Goal: Transaction & Acquisition: Purchase product/service

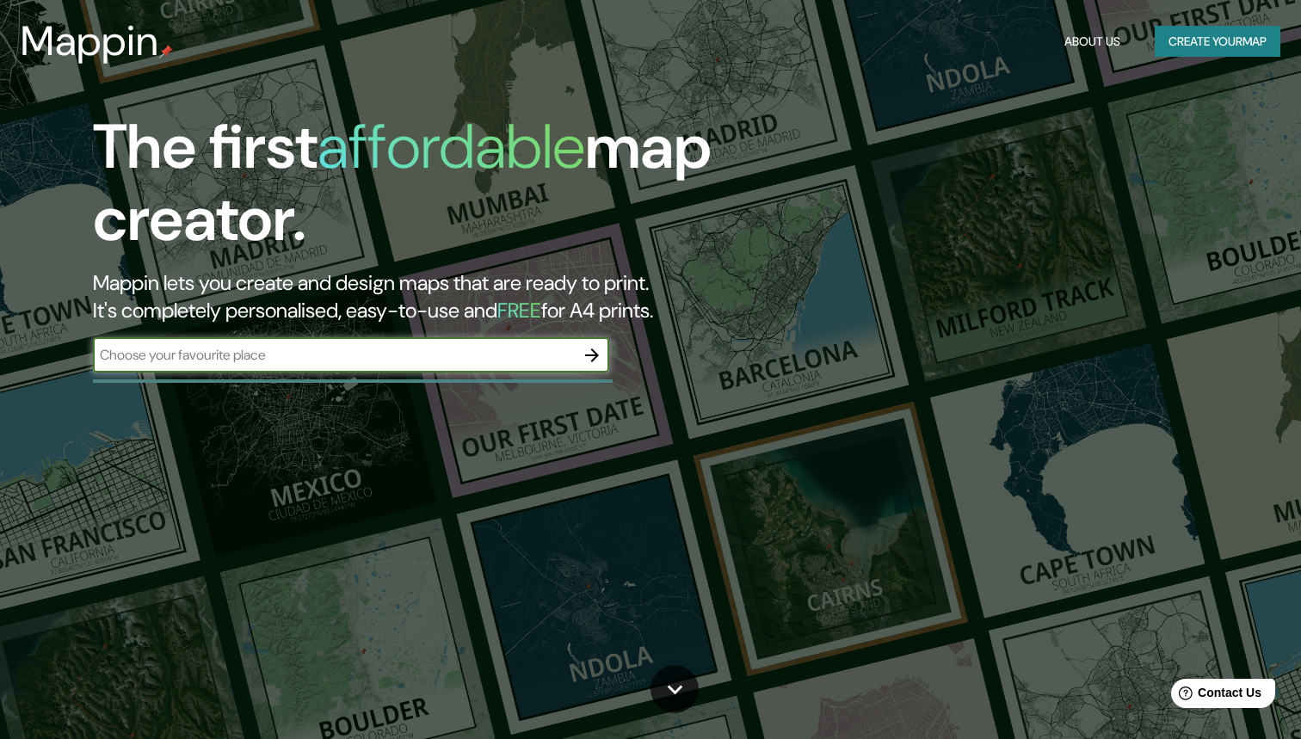
click at [305, 354] on input "text" at bounding box center [334, 355] width 482 height 20
type input "Conwy"
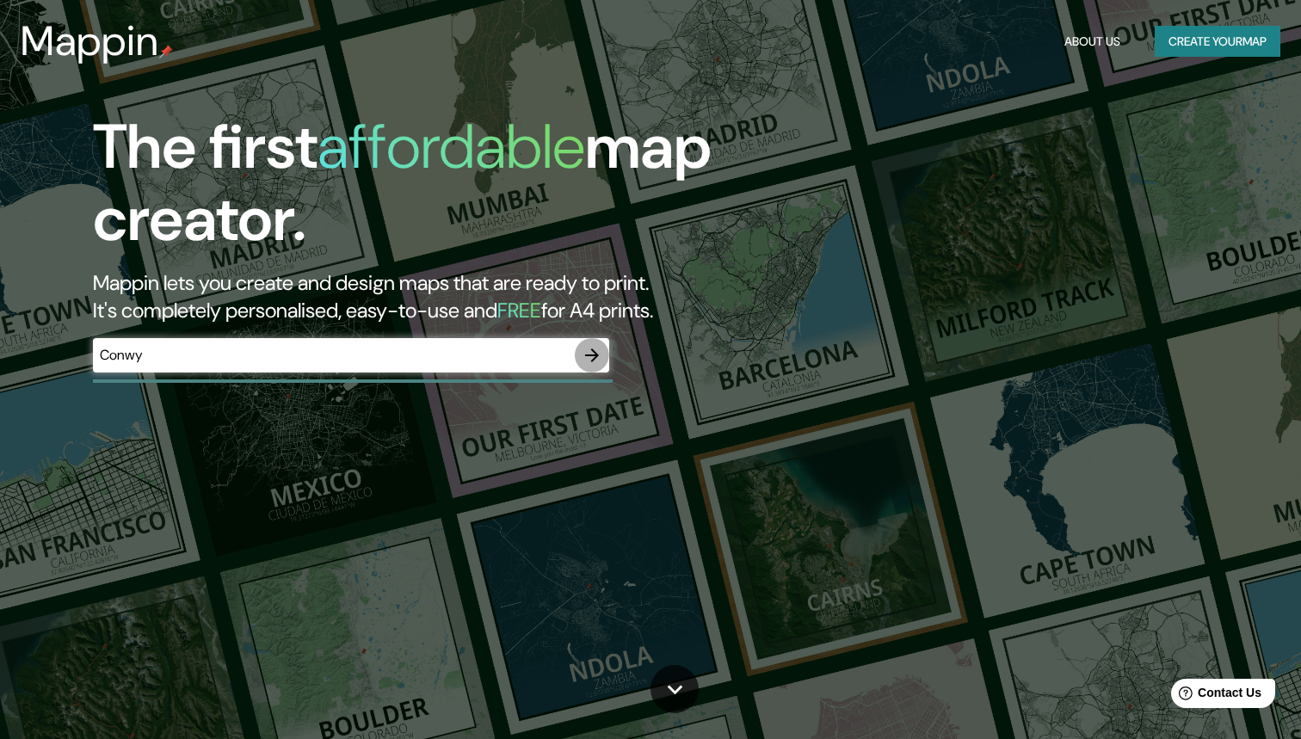
click at [599, 355] on icon "button" at bounding box center [592, 355] width 21 height 21
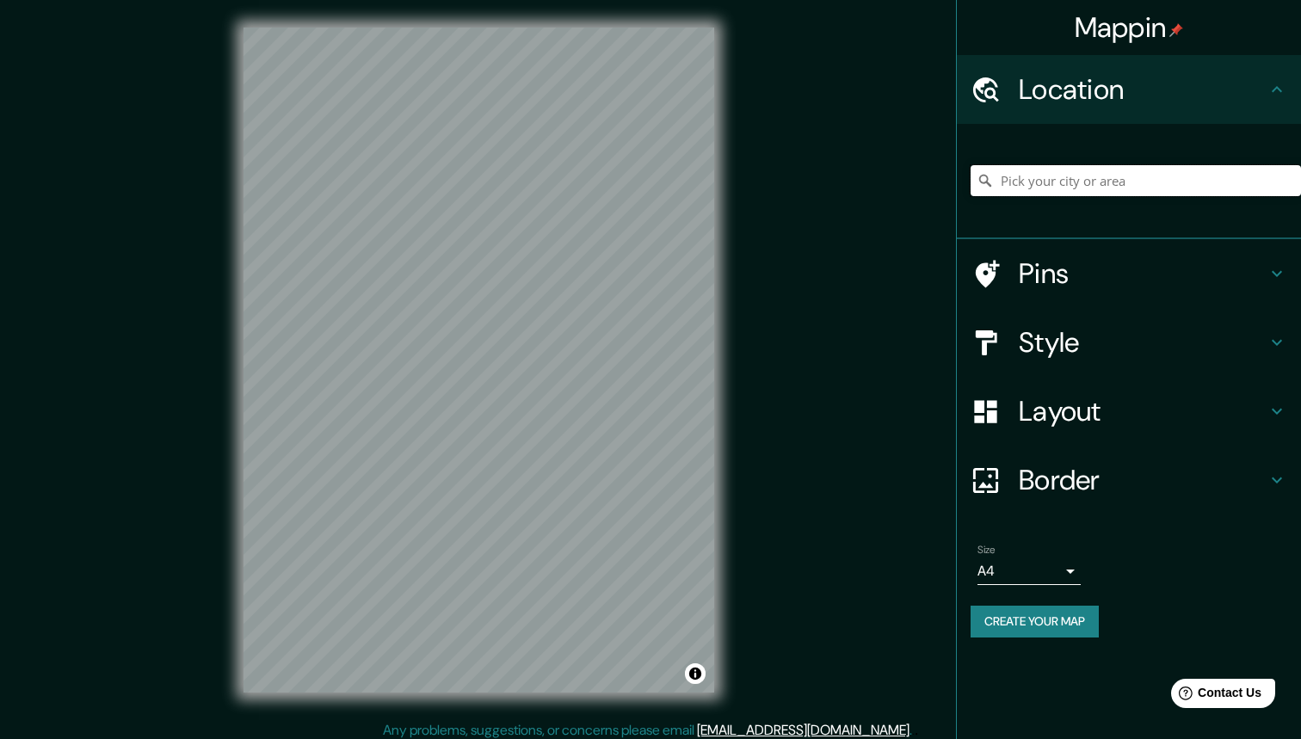
click at [1021, 185] on input "Pick your city or area" at bounding box center [1135, 180] width 330 height 31
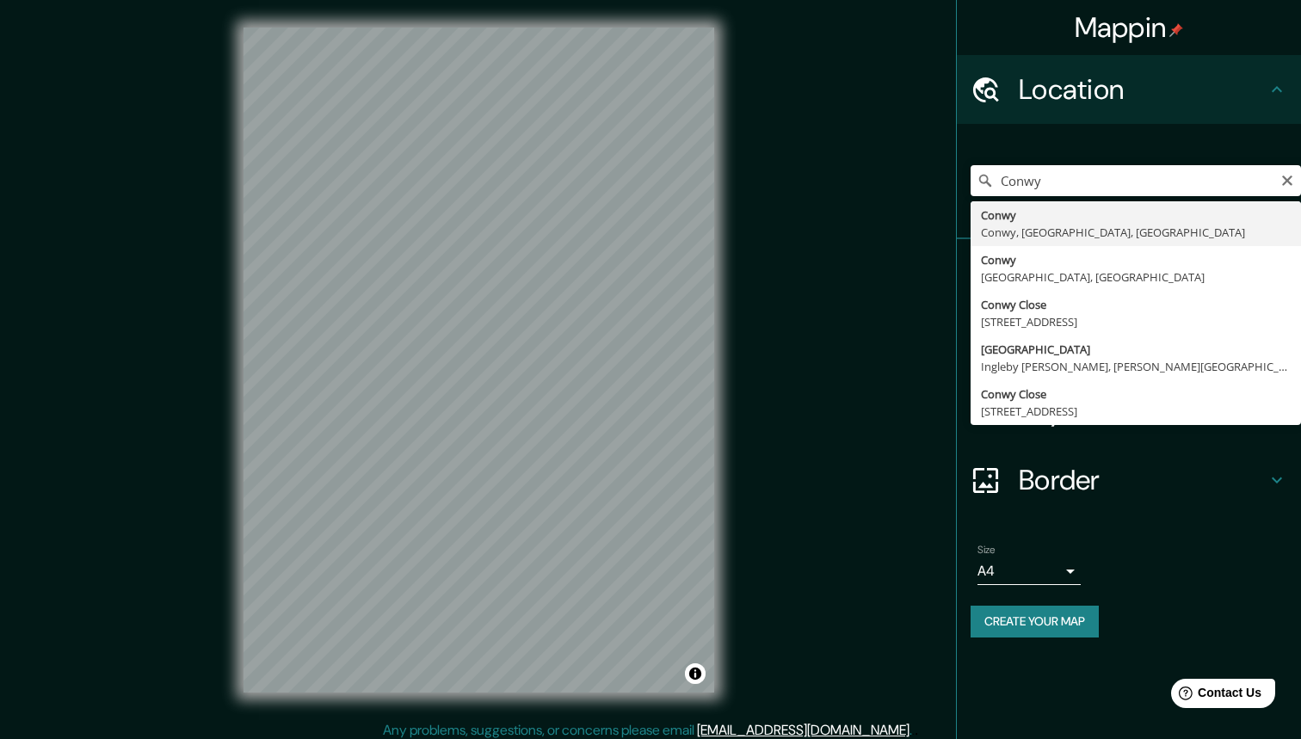
type input "Conwy, Conwy, [GEOGRAPHIC_DATA], [GEOGRAPHIC_DATA]"
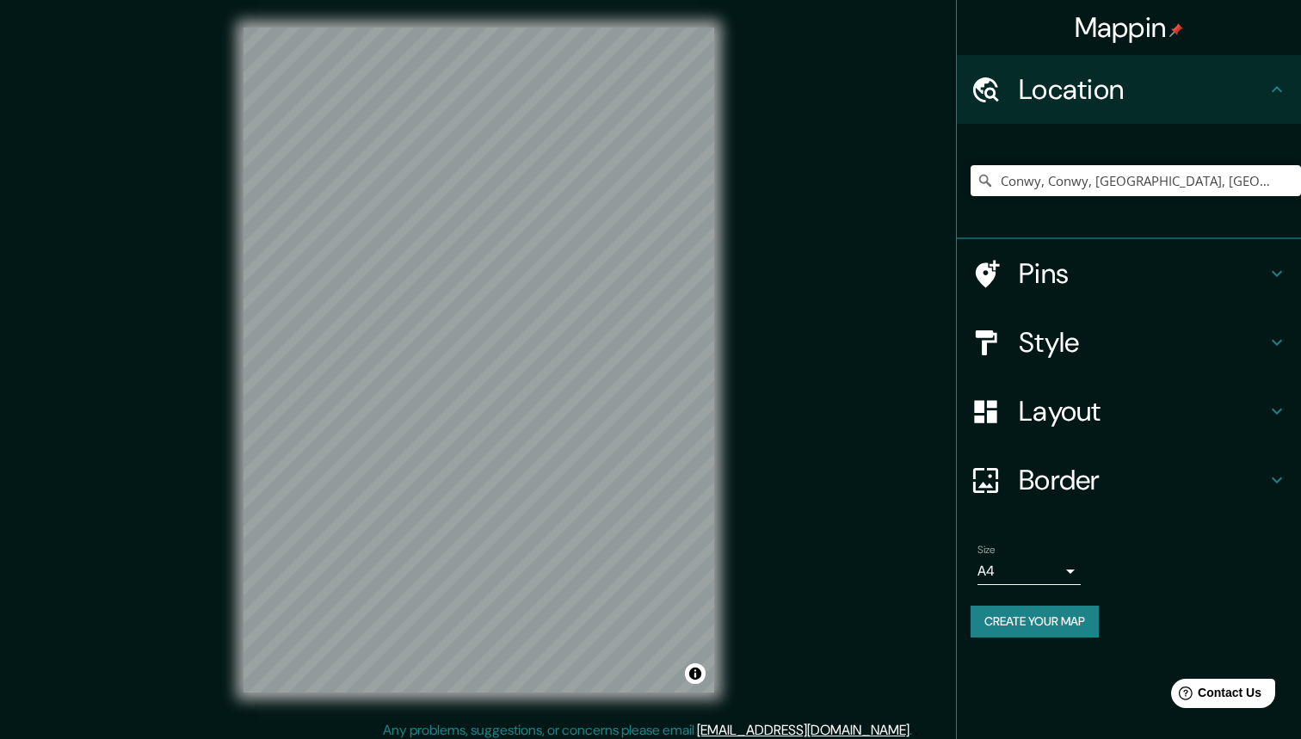
click at [1273, 332] on icon at bounding box center [1276, 342] width 21 height 21
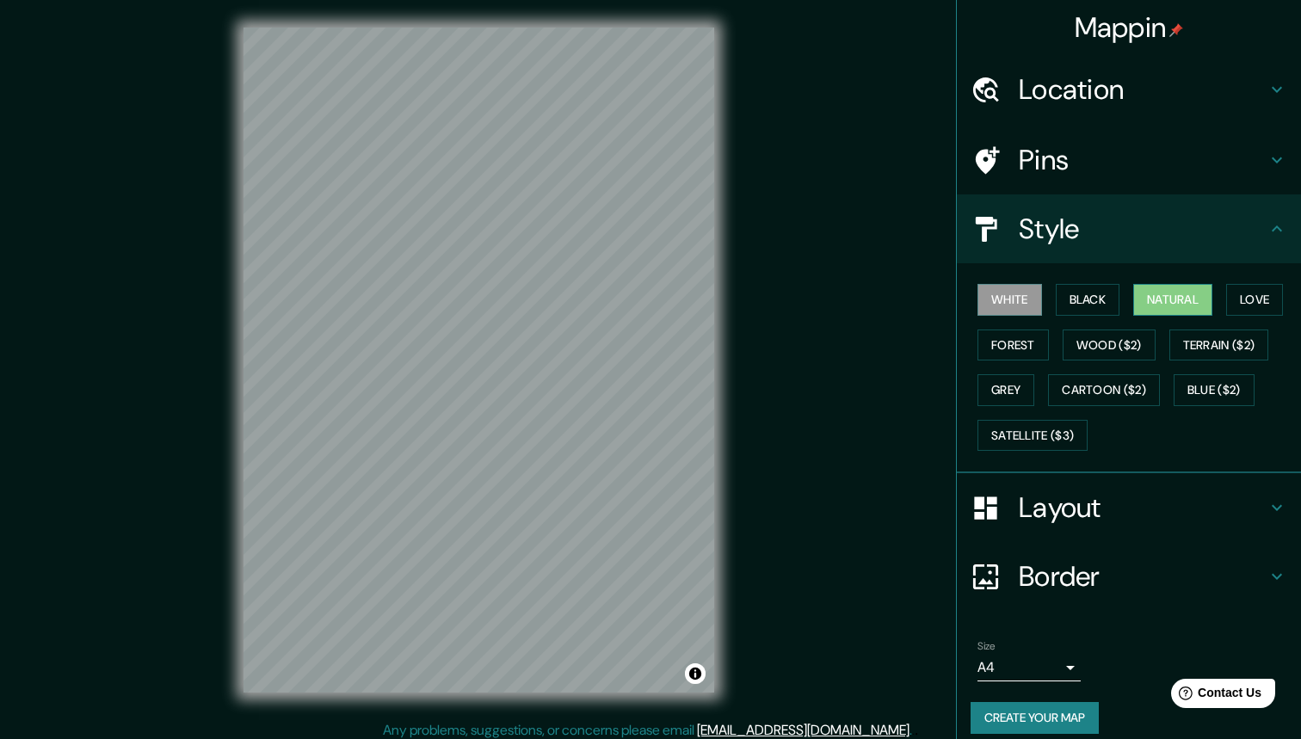
click at [1182, 286] on button "Natural" at bounding box center [1172, 300] width 79 height 32
click at [1053, 434] on button "Satellite ($3)" at bounding box center [1032, 436] width 110 height 32
click at [1167, 288] on button "Natural" at bounding box center [1172, 300] width 79 height 32
click at [1083, 332] on button "Wood ($2)" at bounding box center [1108, 345] width 93 height 32
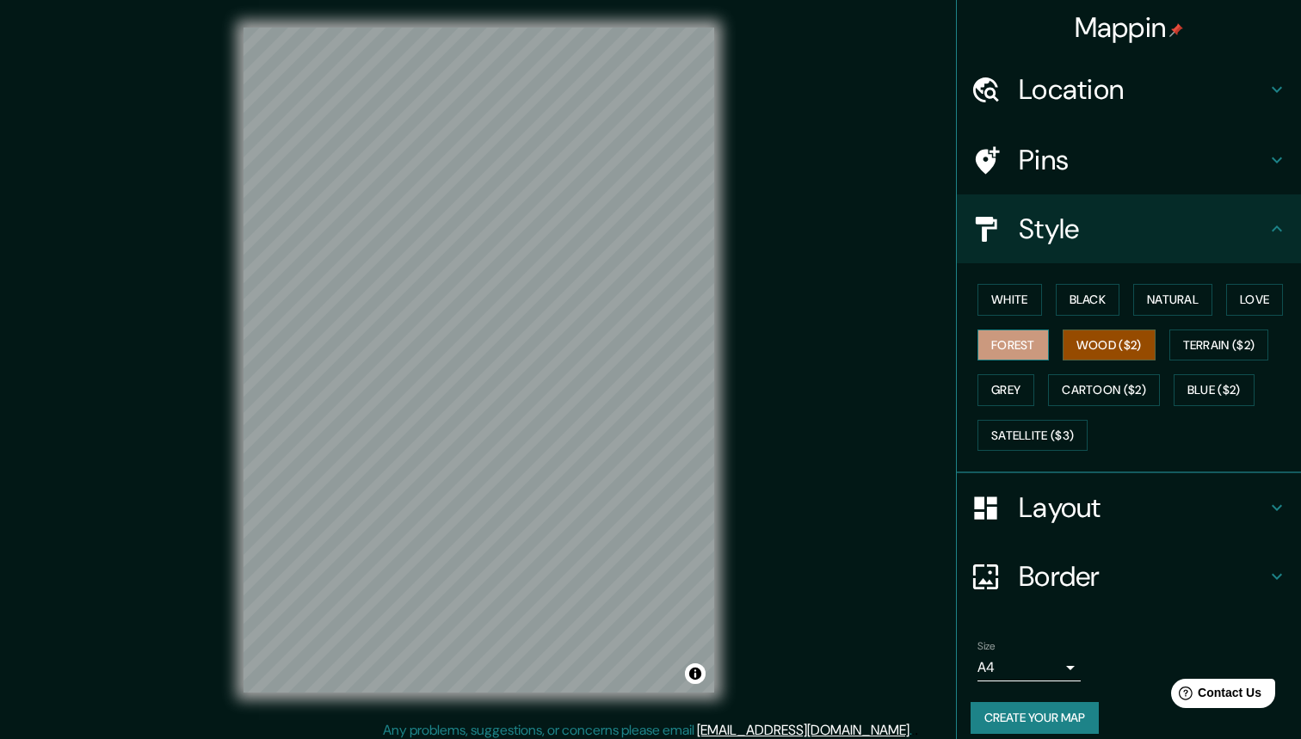
click at [1030, 344] on button "Forest" at bounding box center [1012, 345] width 71 height 32
click at [1172, 331] on button "Terrain ($2)" at bounding box center [1219, 345] width 100 height 32
click at [1175, 161] on h4 "Pins" at bounding box center [1143, 160] width 248 height 34
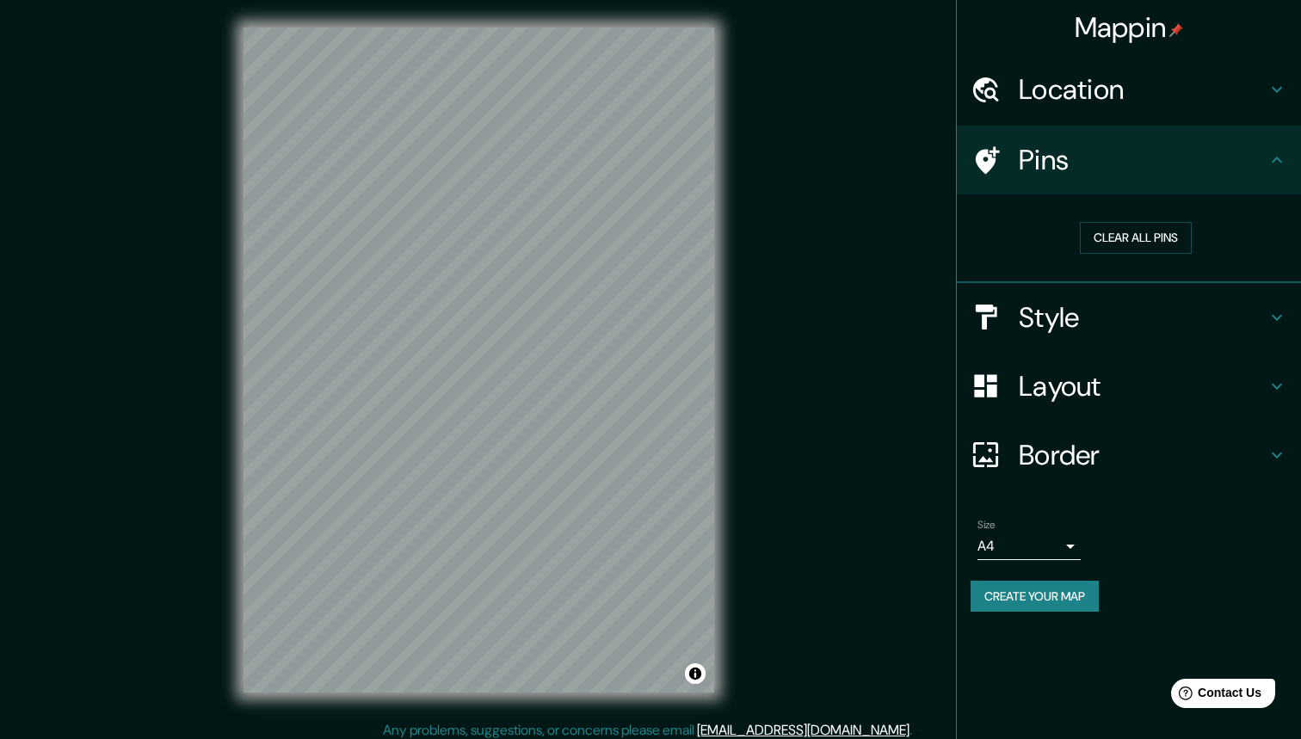
click at [1175, 161] on h4 "Pins" at bounding box center [1143, 160] width 248 height 34
click at [1161, 402] on div "Layout" at bounding box center [1129, 386] width 344 height 69
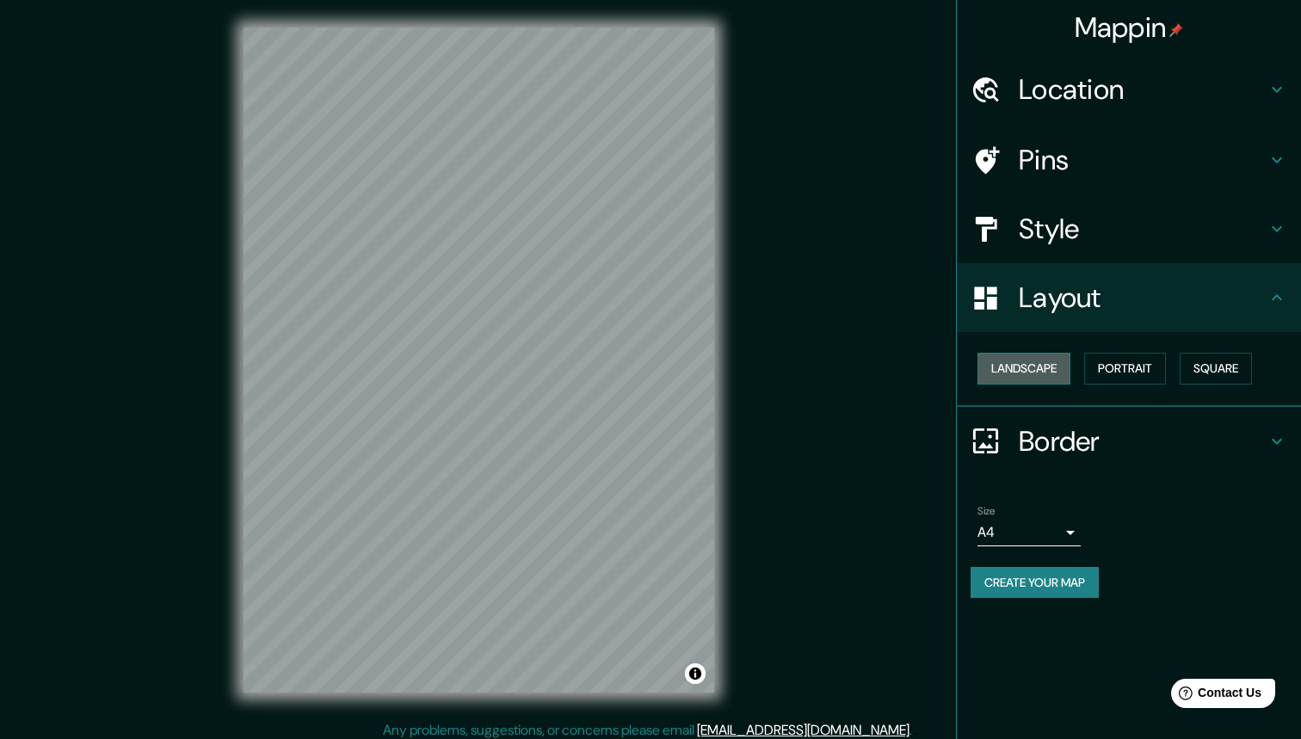
click at [1046, 366] on button "Landscape" at bounding box center [1023, 369] width 93 height 32
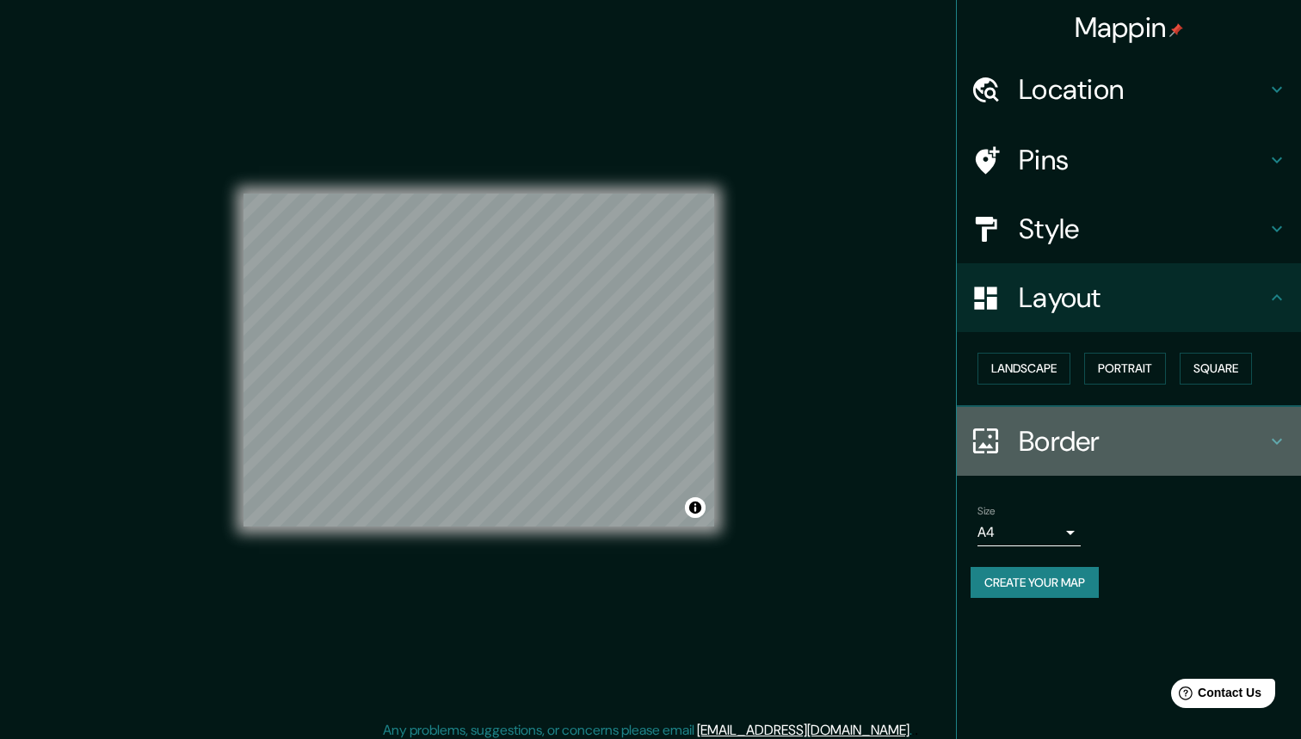
click at [1077, 439] on h4 "Border" at bounding box center [1143, 441] width 248 height 34
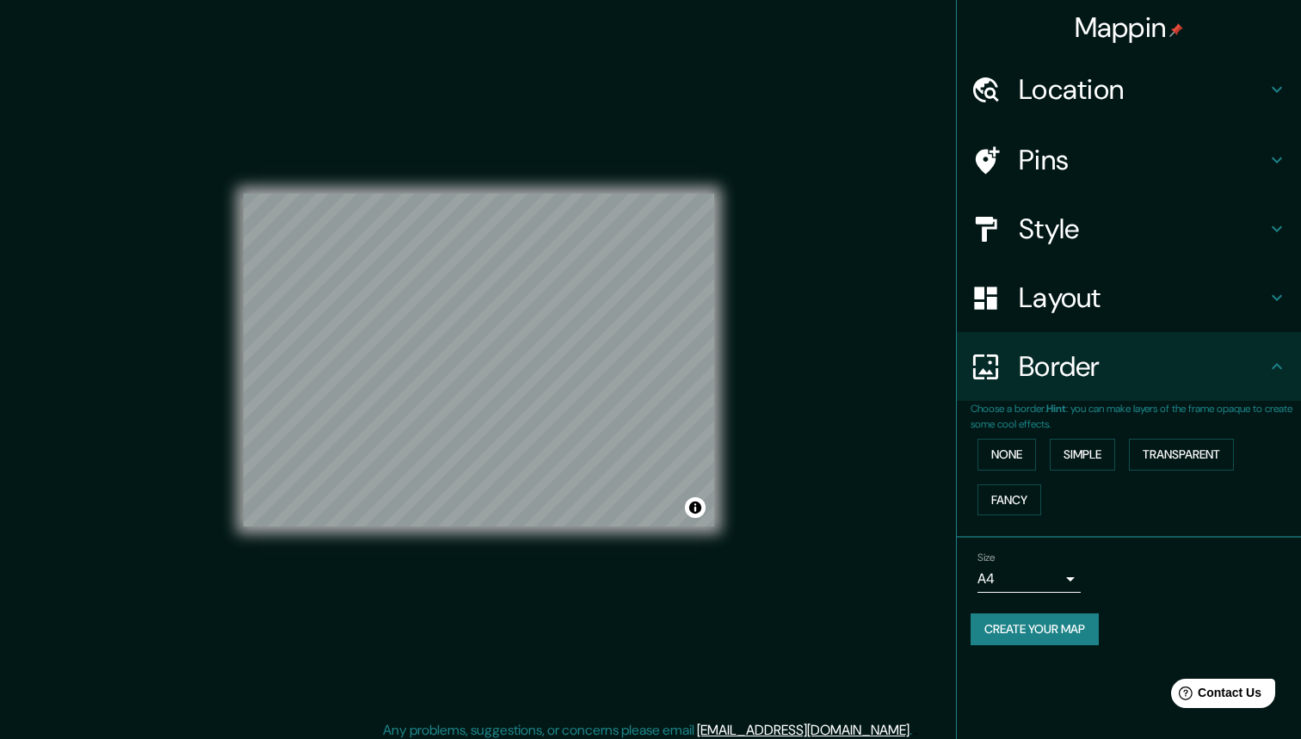
click at [1110, 334] on div "Border" at bounding box center [1129, 366] width 344 height 69
click at [1038, 575] on body "Mappin Location [GEOGRAPHIC_DATA], [GEOGRAPHIC_DATA] Pins Style Layout Border C…" at bounding box center [650, 369] width 1301 height 739
click at [1027, 644] on li "A3" at bounding box center [1028, 640] width 103 height 31
click at [1032, 572] on body "Mappin Location [GEOGRAPHIC_DATA], [GEOGRAPHIC_DATA] Pins Style Layout Border C…" at bounding box center [650, 369] width 1301 height 739
click at [1024, 667] on li "A1 ($2.50)" at bounding box center [1028, 671] width 103 height 31
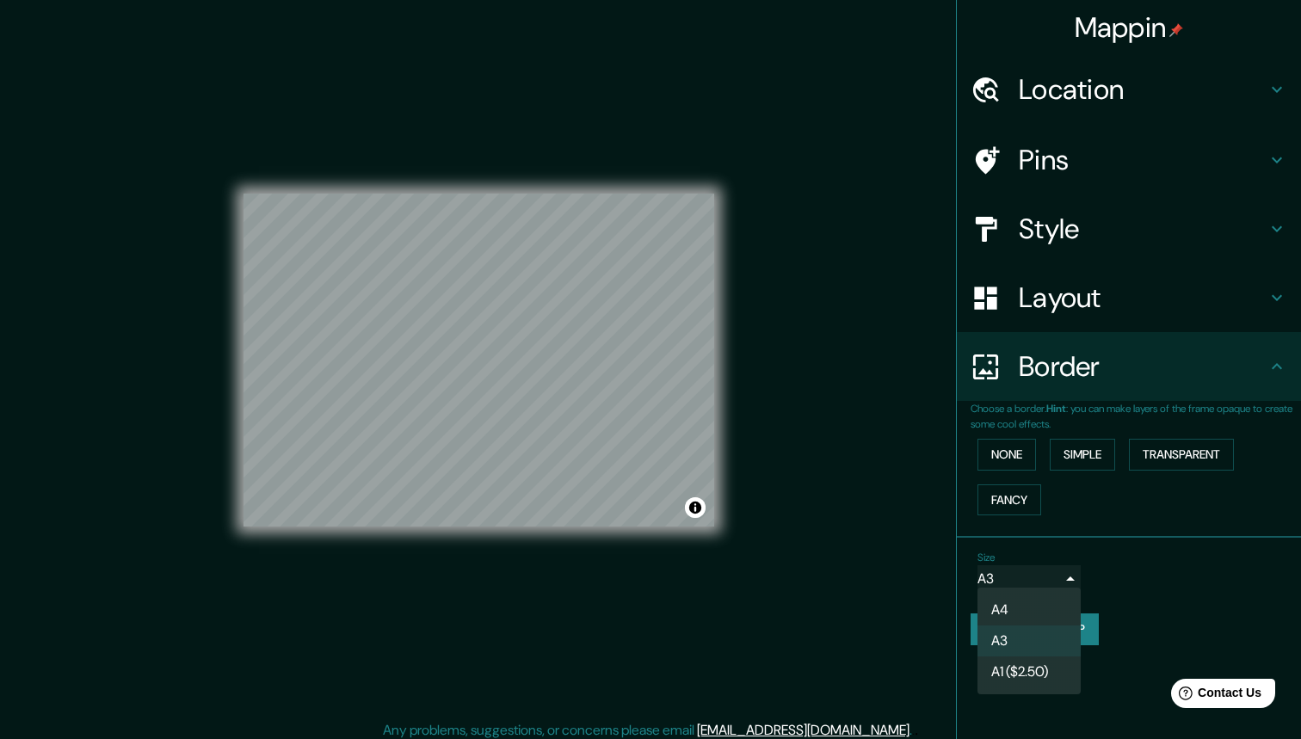
type input "a3"
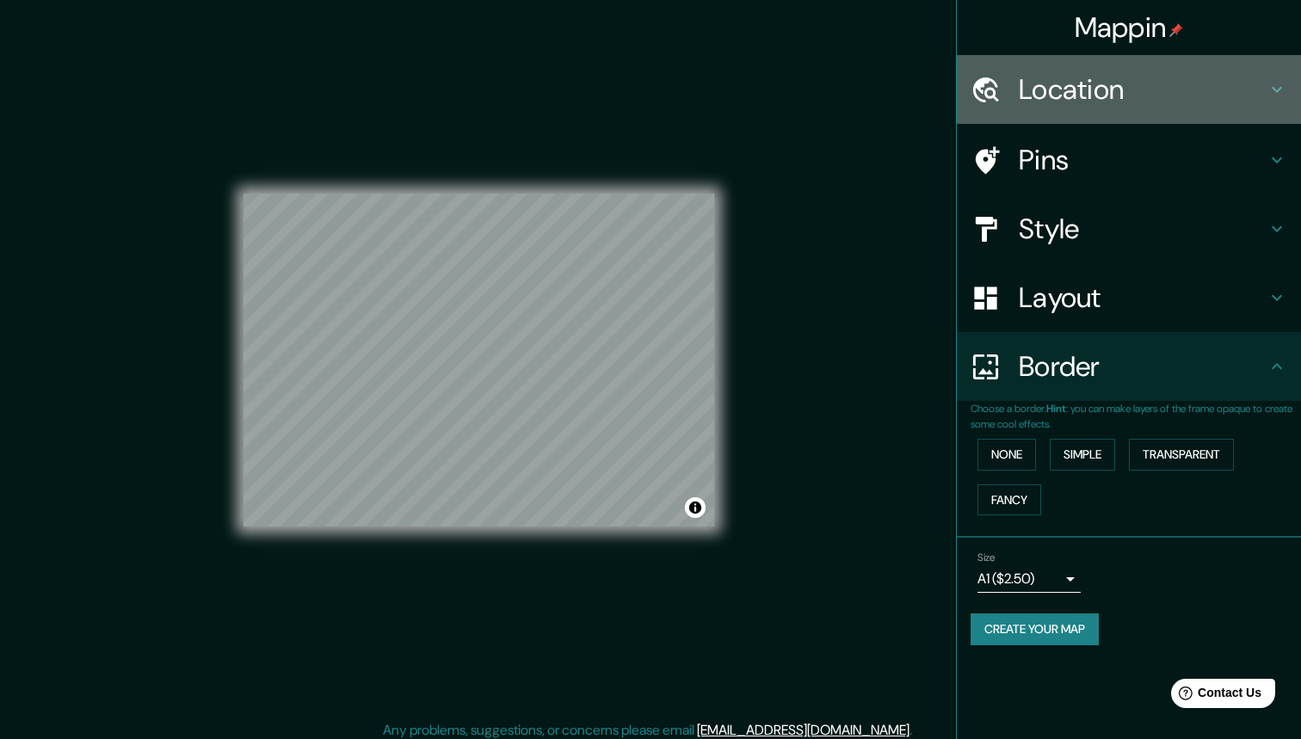
click at [1087, 89] on h4 "Location" at bounding box center [1143, 89] width 248 height 34
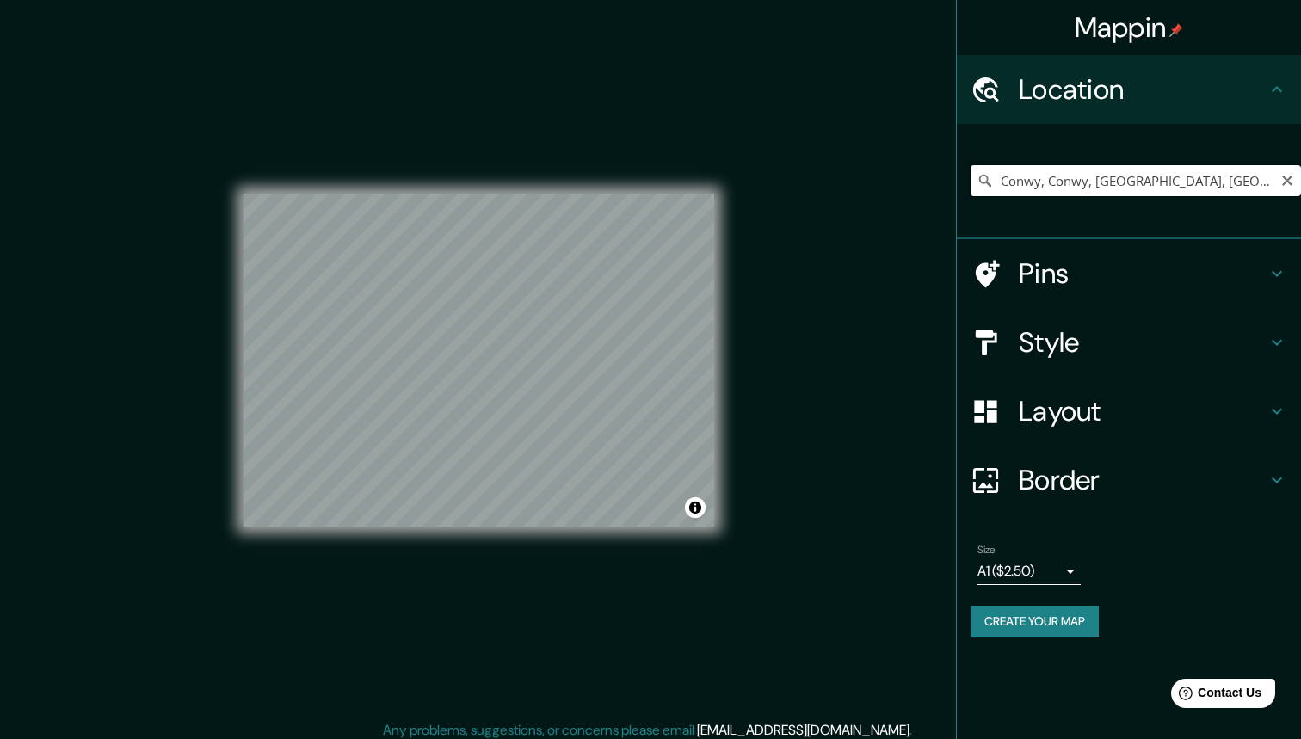
click at [1061, 178] on input "Conwy, Conwy, [GEOGRAPHIC_DATA], [GEOGRAPHIC_DATA]" at bounding box center [1135, 180] width 330 height 31
